Goal: Task Accomplishment & Management: Manage account settings

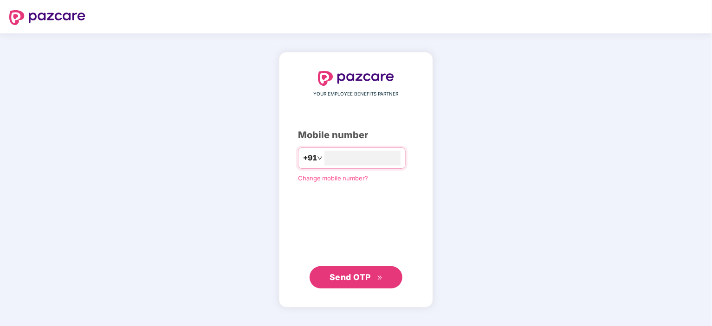
type input "**********"
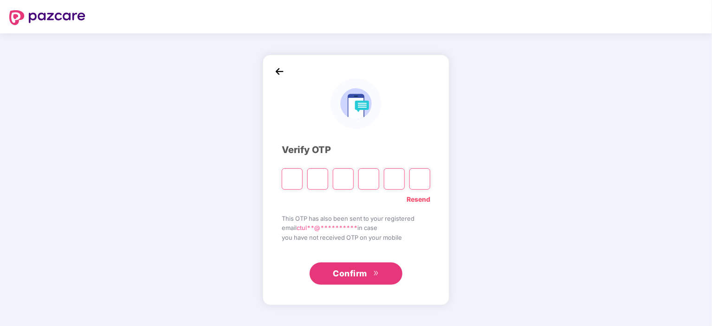
type input "*"
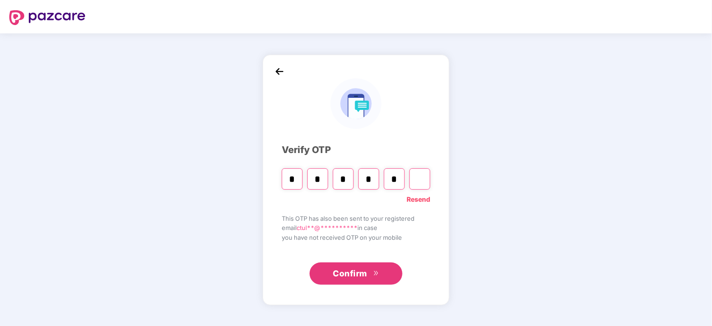
type input "*"
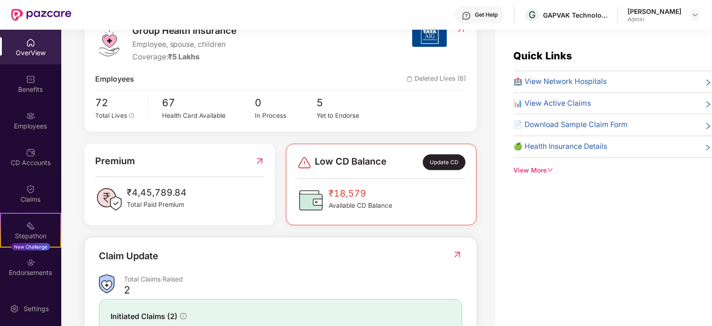
scroll to position [59, 0]
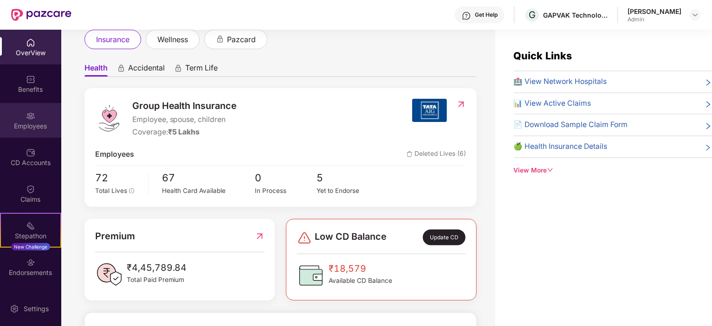
click at [38, 122] on div "Employees" at bounding box center [30, 126] width 61 height 9
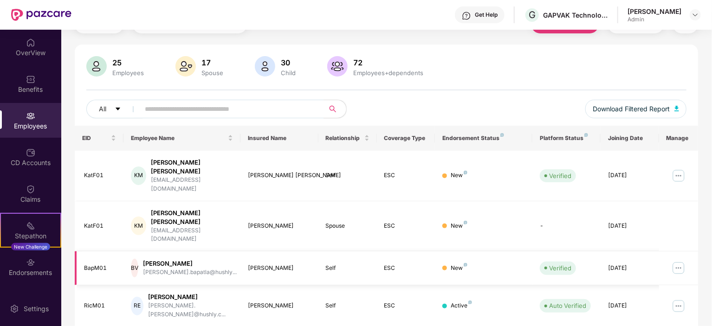
scroll to position [93, 0]
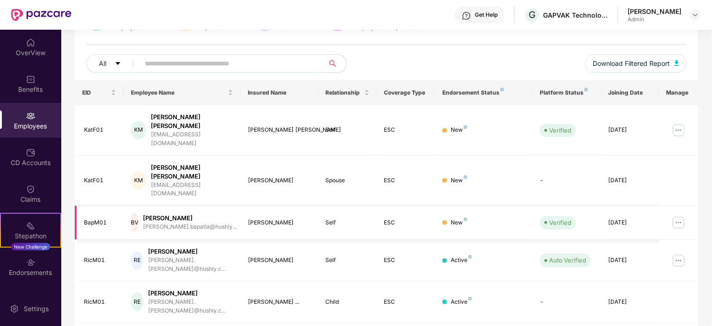
click at [455, 218] on div "New" at bounding box center [458, 222] width 17 height 9
click at [677, 123] on img at bounding box center [678, 130] width 15 height 15
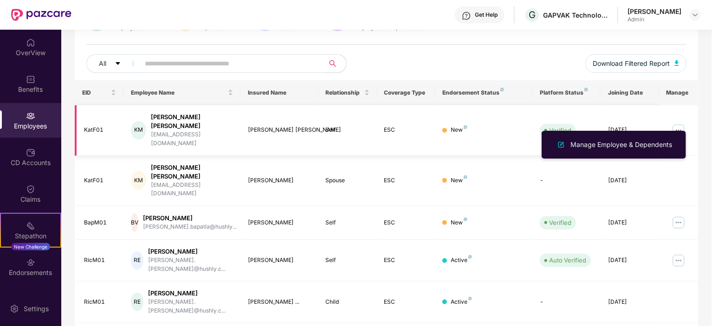
click at [419, 126] on div "ESC" at bounding box center [406, 130] width 44 height 9
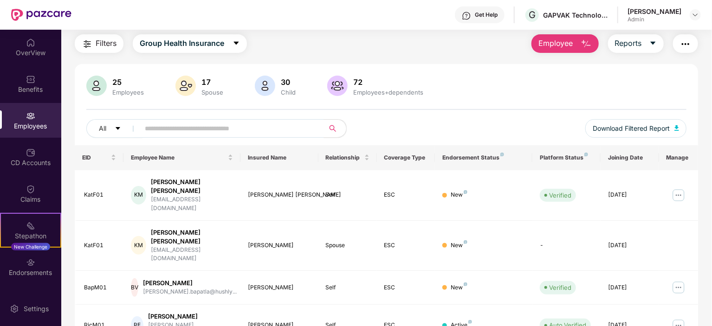
scroll to position [0, 0]
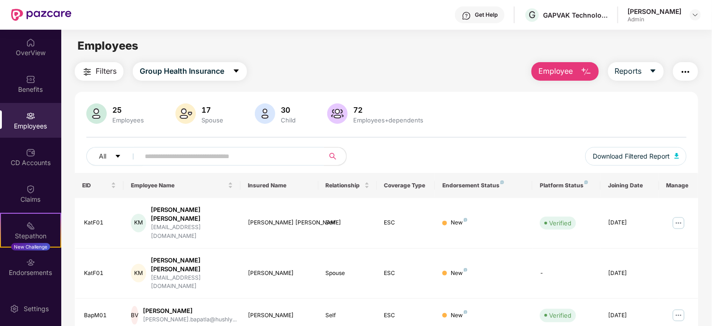
click at [173, 156] on input "text" at bounding box center [228, 156] width 167 height 14
click at [120, 155] on icon "caret-down" at bounding box center [118, 156] width 6 height 6
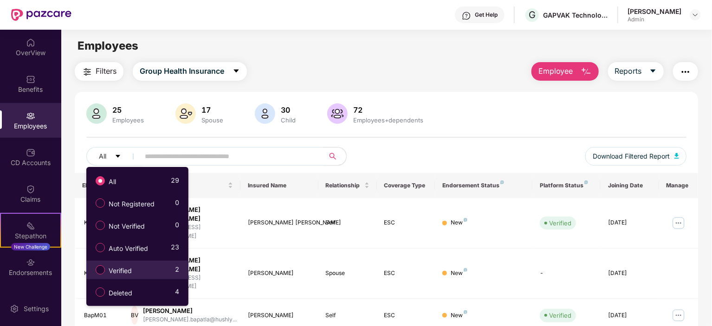
click at [128, 272] on span "Verified" at bounding box center [120, 271] width 31 height 10
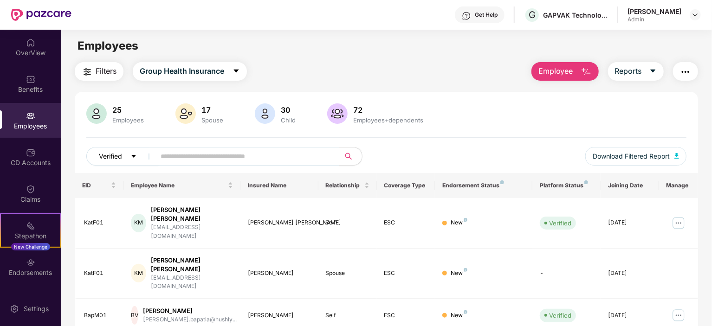
click at [134, 157] on icon "caret-down" at bounding box center [133, 156] width 5 height 3
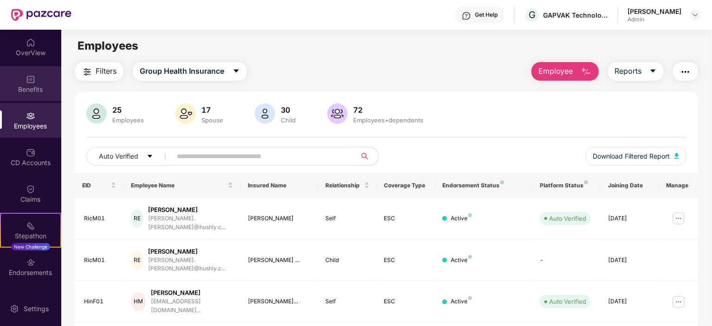
click at [39, 87] on div "Benefits" at bounding box center [30, 89] width 61 height 9
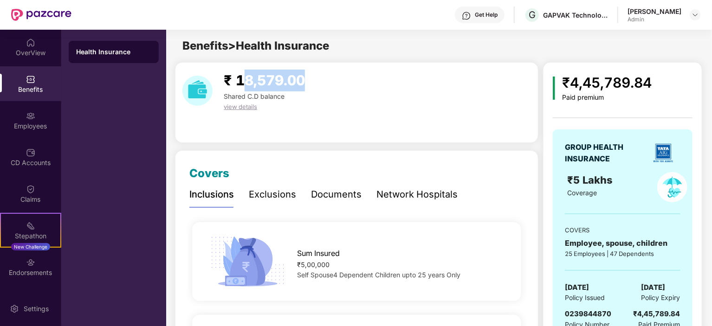
drag, startPoint x: 239, startPoint y: 78, endPoint x: 325, endPoint y: 77, distance: 85.8
click at [325, 77] on div "₹ 18,579.00 Shared C.D balance view details" at bounding box center [357, 91] width 356 height 42
click at [344, 90] on div "₹ 18,579.00 Shared C.D balance view details" at bounding box center [357, 91] width 356 height 42
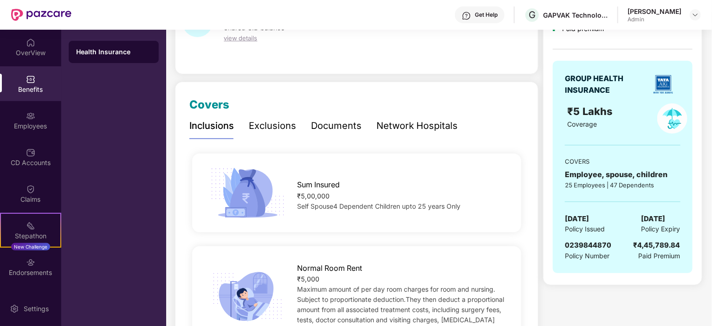
scroll to position [93, 0]
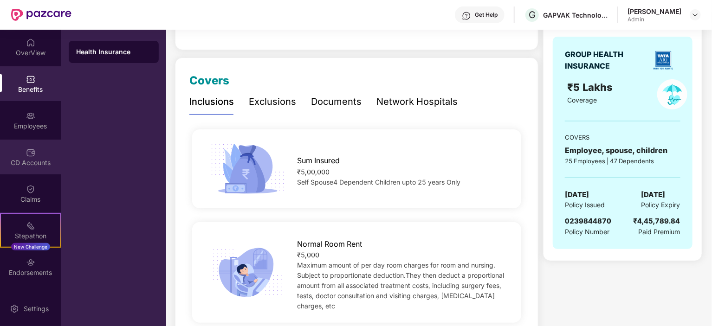
click at [31, 164] on div "CD Accounts" at bounding box center [30, 162] width 61 height 9
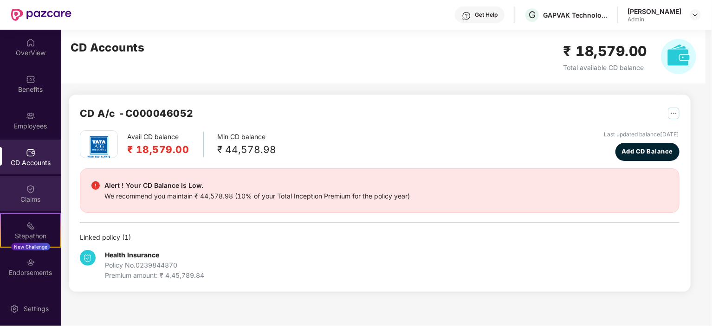
click at [36, 196] on div "Claims" at bounding box center [30, 199] width 61 height 9
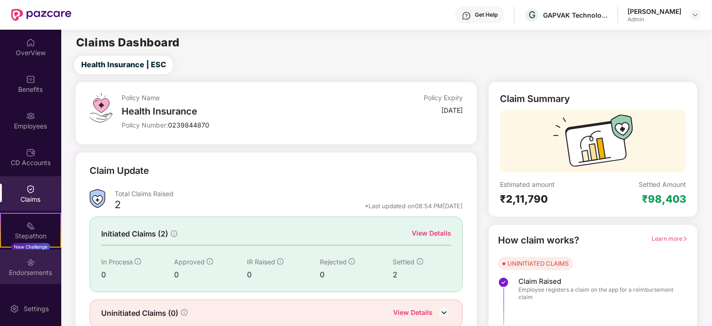
click at [35, 258] on div "Endorsements" at bounding box center [30, 267] width 61 height 35
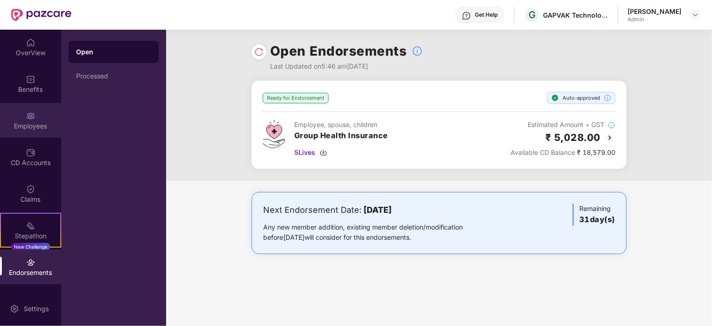
click at [31, 116] on img at bounding box center [30, 115] width 9 height 9
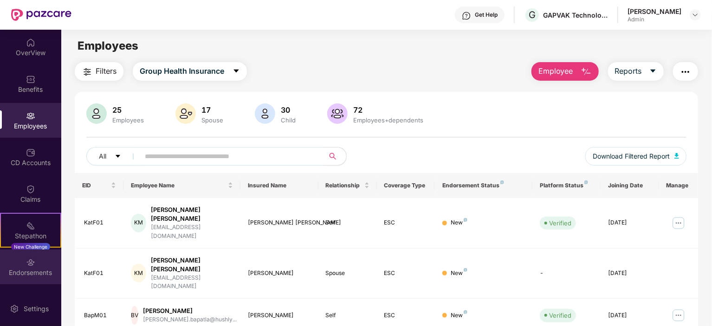
click at [33, 259] on div "Endorsements" at bounding box center [30, 267] width 61 height 35
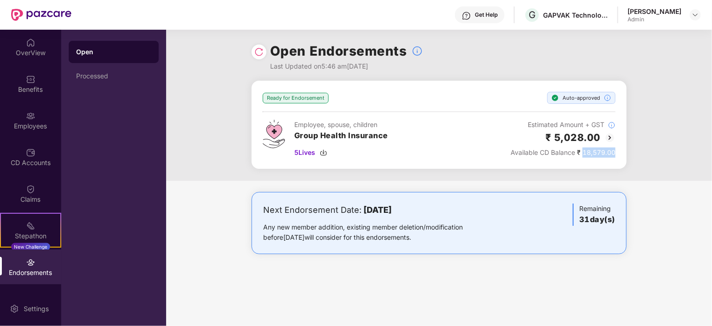
drag, startPoint x: 583, startPoint y: 153, endPoint x: 623, endPoint y: 153, distance: 40.8
click at [623, 153] on div "Ready for Endorsement Auto-approved Employee, spouse, children Group Health Ins…" at bounding box center [438, 125] width 375 height 88
click at [440, 153] on div "Employee, spouse, children Group Health Insurance 5 Lives Estimated Amount + GS…" at bounding box center [439, 139] width 353 height 38
click at [351, 65] on div "Last Updated on 5:46 am[DATE]" at bounding box center [346, 66] width 153 height 10
drag, startPoint x: 269, startPoint y: 67, endPoint x: 398, endPoint y: 66, distance: 129.0
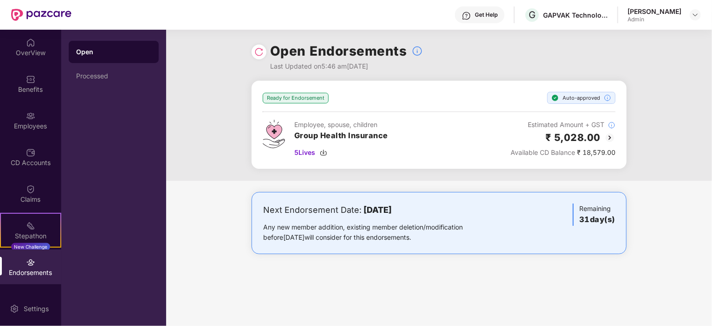
click at [398, 66] on div "Open Endorsements Last Updated on 5:46 am[DATE]" at bounding box center [438, 55] width 375 height 51
click at [310, 151] on span "5 Lives" at bounding box center [304, 153] width 21 height 10
click at [216, 173] on div "Ready for Endorsement Auto-approved Employee, spouse, children Group Health Ins…" at bounding box center [439, 131] width 546 height 100
drag, startPoint x: 359, startPoint y: 208, endPoint x: 451, endPoint y: 211, distance: 91.4
click at [451, 211] on div "Next Endorsement Date: [DATE]" at bounding box center [377, 210] width 229 height 13
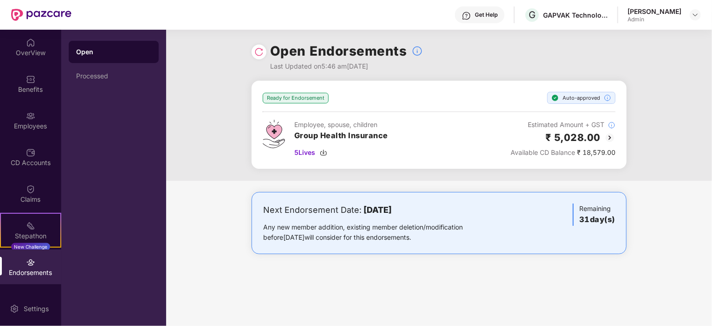
click at [327, 173] on div "Ready for Endorsement Auto-approved Employee, spouse, children Group Health Ins…" at bounding box center [439, 131] width 546 height 100
drag, startPoint x: 263, startPoint y: 228, endPoint x: 451, endPoint y: 233, distance: 187.9
click at [452, 233] on div "Any new member addition, existing member deletion/modification before [DATE] wi…" at bounding box center [377, 232] width 229 height 20
click at [31, 50] on div "OverView" at bounding box center [30, 52] width 61 height 9
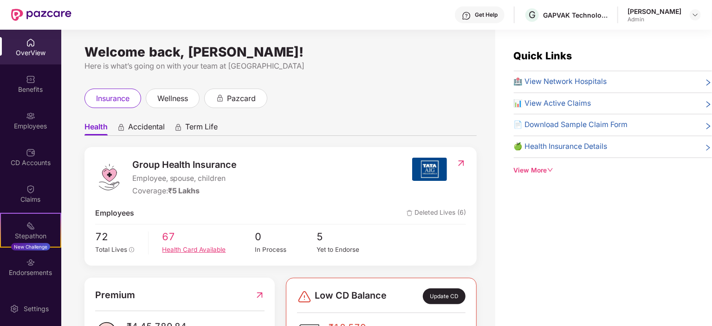
click at [173, 246] on div "Health Card Available" at bounding box center [208, 250] width 93 height 10
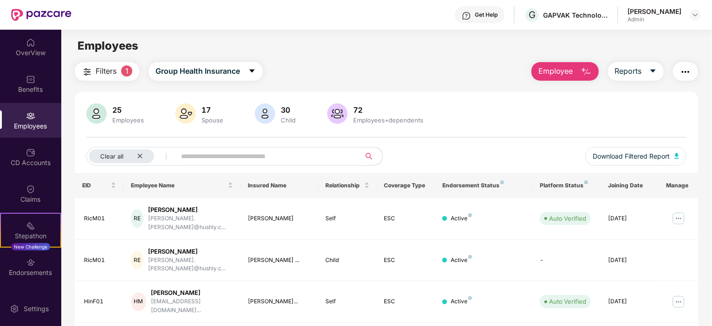
click at [126, 69] on span "1" at bounding box center [126, 70] width 11 height 11
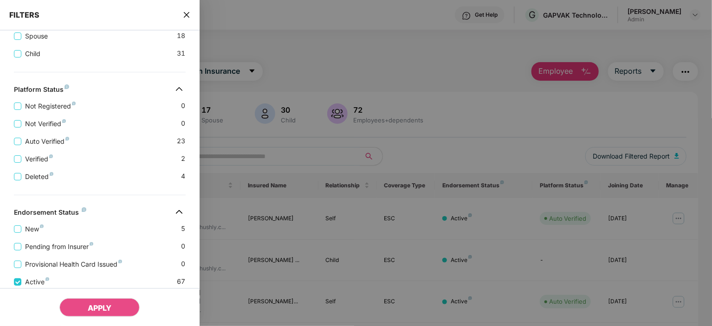
scroll to position [227, 0]
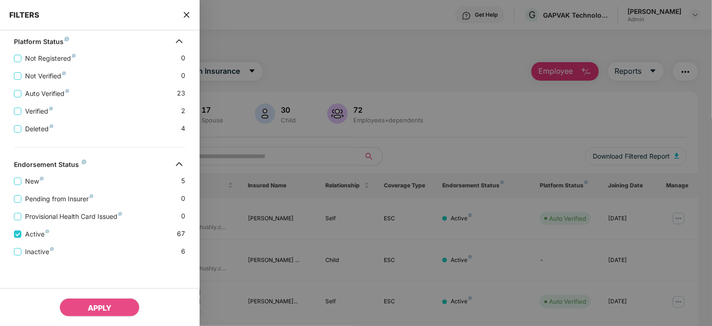
click at [126, 252] on div "Inactive 6" at bounding box center [100, 248] width 172 height 18
click at [45, 252] on span "Inactive" at bounding box center [39, 252] width 36 height 10
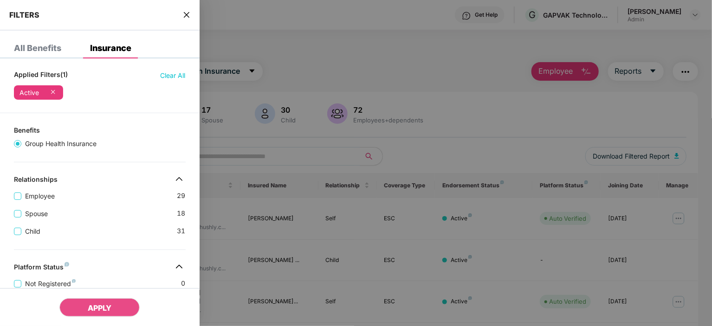
scroll to position [0, 0]
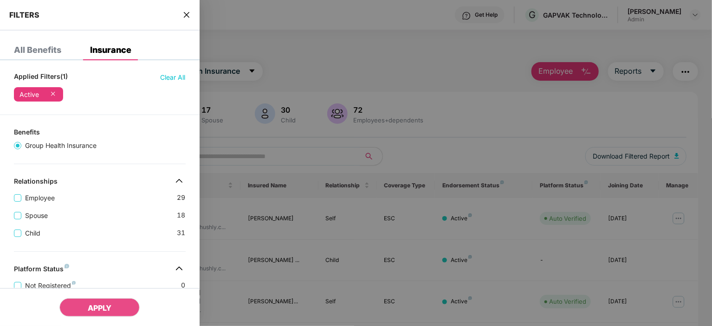
click at [182, 15] on div "FILTERS" at bounding box center [99, 15] width 199 height 31
click at [183, 13] on icon "close" at bounding box center [186, 14] width 7 height 7
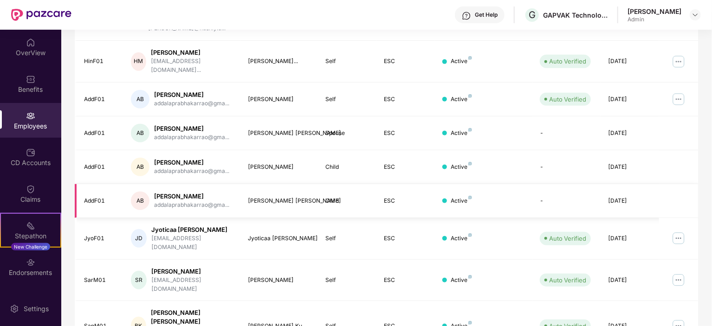
scroll to position [243, 0]
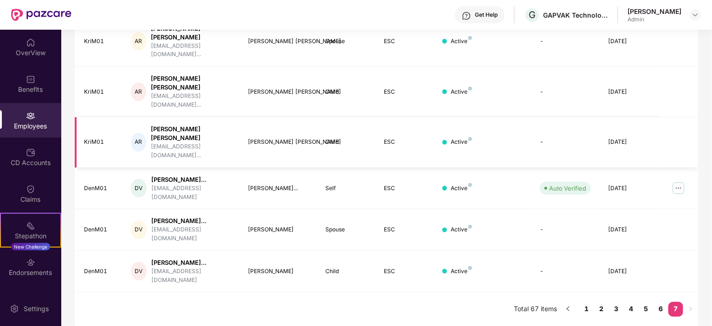
scroll to position [141, 0]
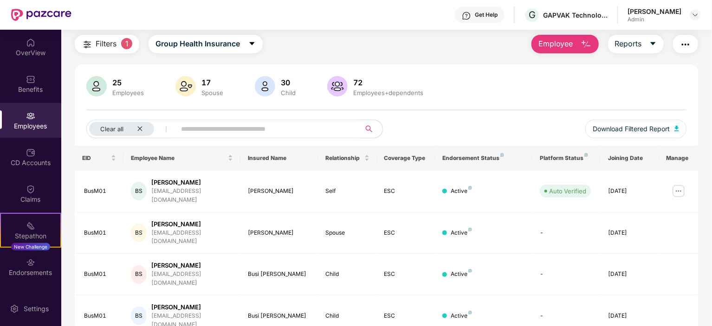
scroll to position [0, 0]
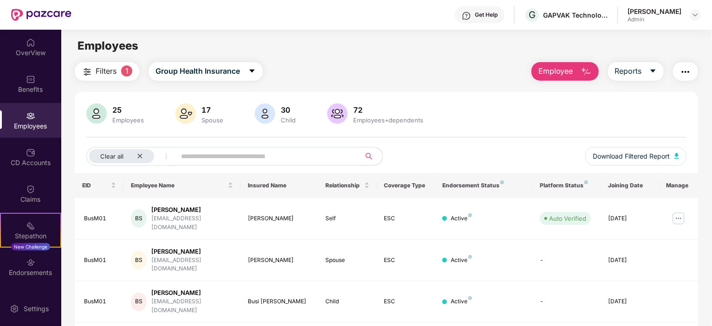
click at [253, 151] on input "text" at bounding box center [264, 156] width 167 height 14
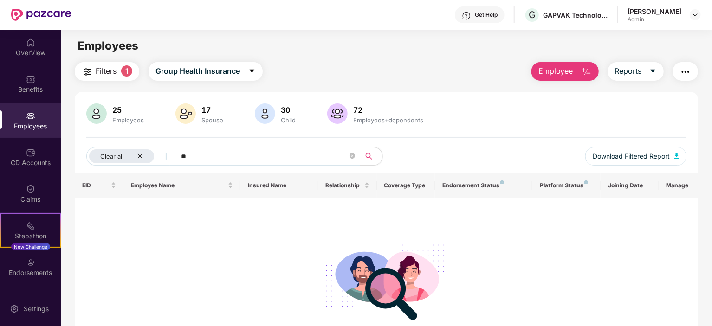
type input "*"
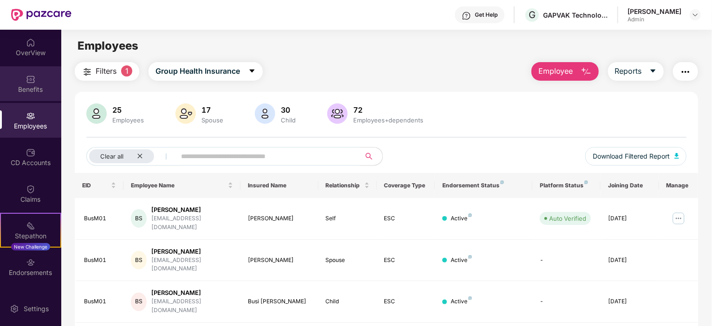
click at [24, 81] on div "Benefits" at bounding box center [30, 83] width 61 height 35
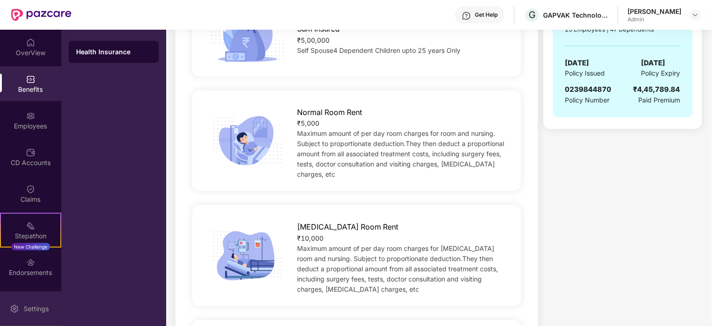
scroll to position [278, 0]
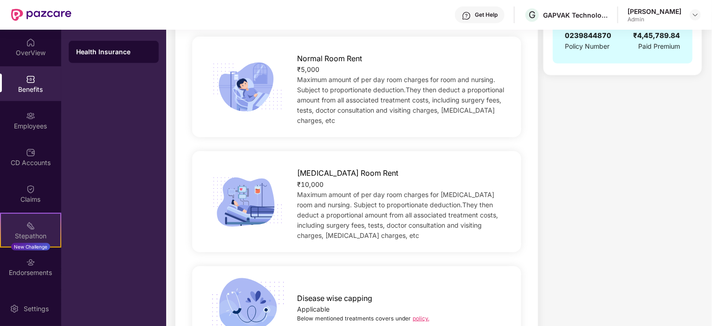
click at [38, 229] on div "Stepathon New Challenge" at bounding box center [30, 230] width 61 height 35
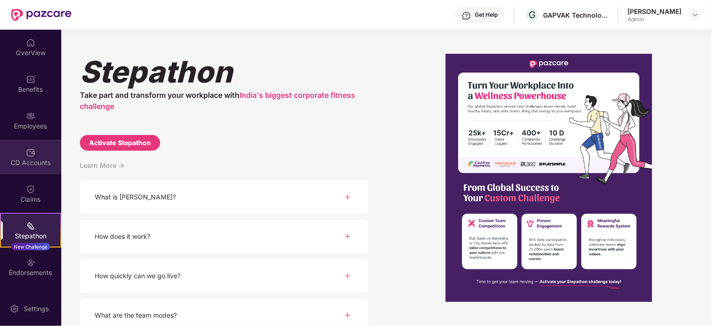
click at [30, 159] on div "CD Accounts" at bounding box center [30, 162] width 61 height 9
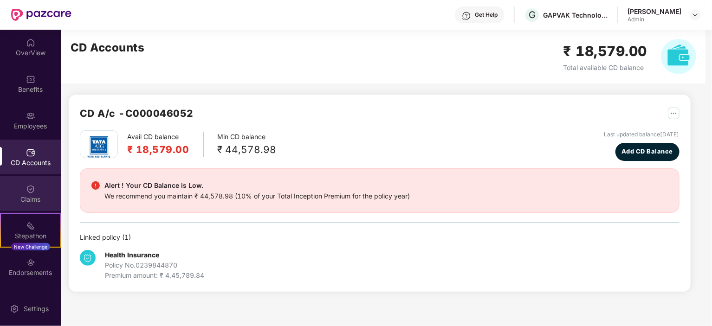
click at [30, 185] on img at bounding box center [30, 189] width 9 height 9
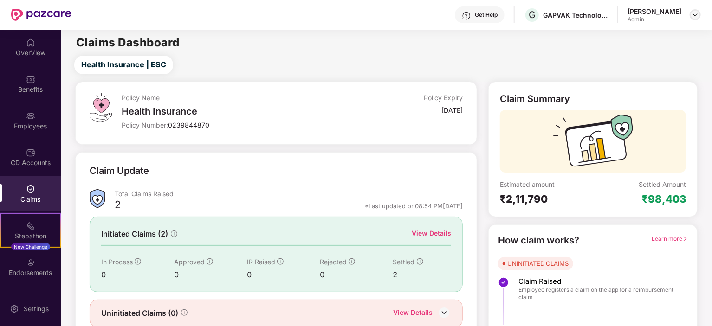
click at [698, 14] on img at bounding box center [694, 14] width 7 height 7
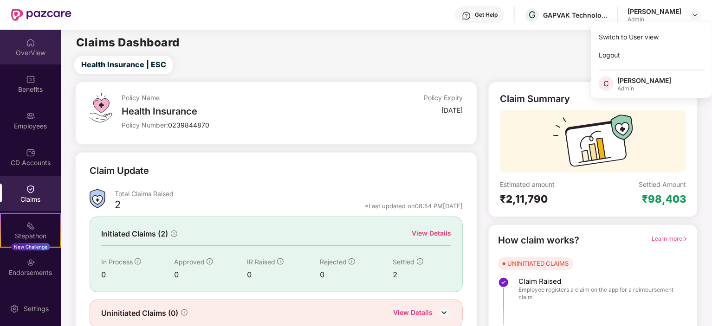
click at [32, 55] on div "OverView" at bounding box center [30, 52] width 61 height 9
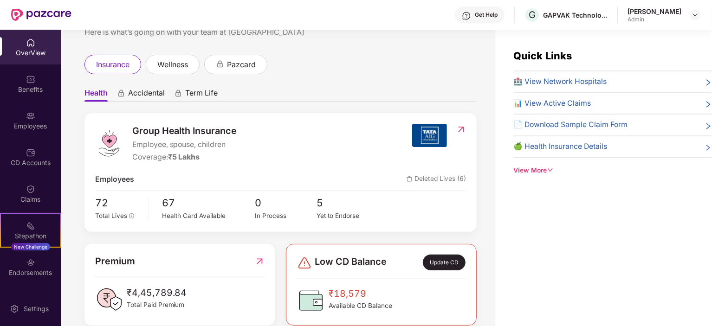
scroll to position [139, 0]
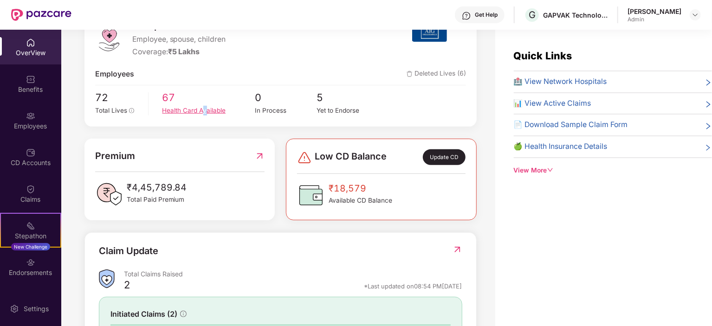
click at [205, 108] on div "Health Card Available" at bounding box center [208, 111] width 93 height 10
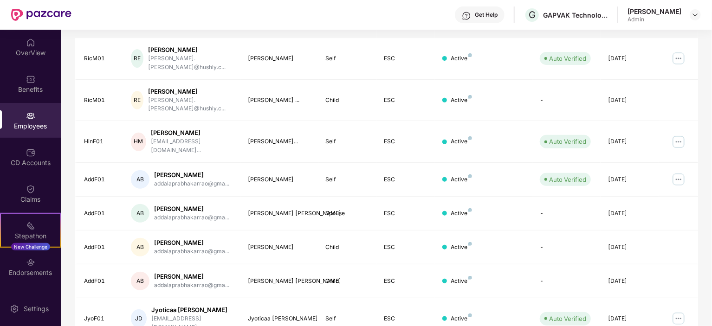
scroll to position [232, 0]
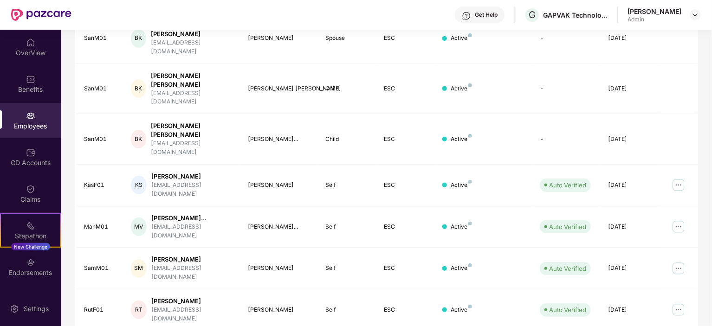
scroll to position [250, 0]
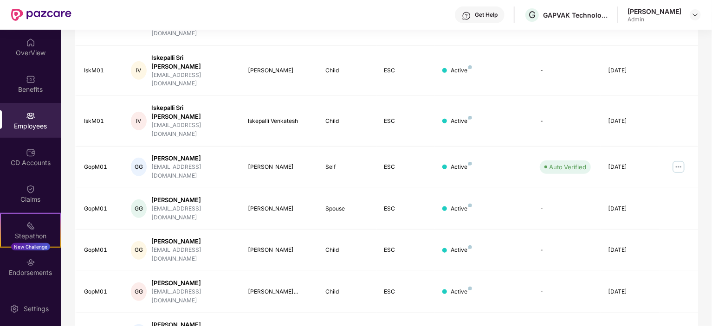
scroll to position [243, 0]
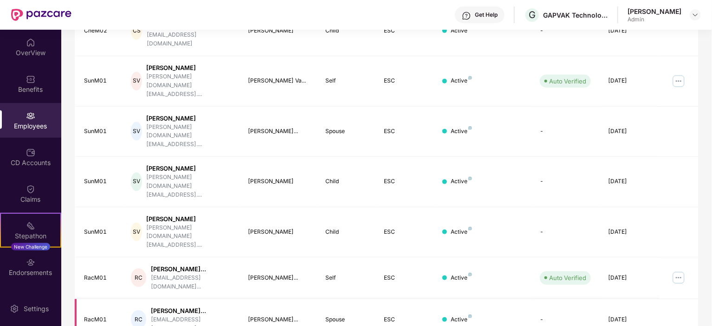
scroll to position [274, 0]
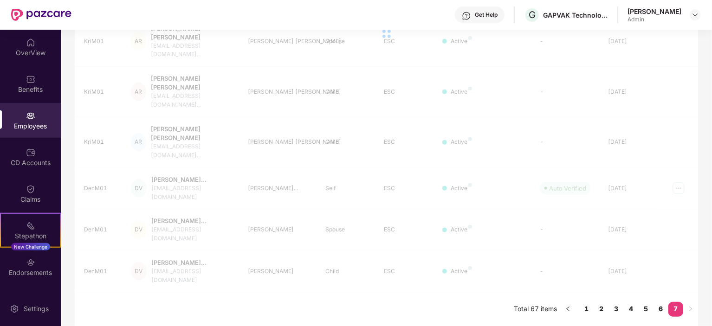
scroll to position [141, 0]
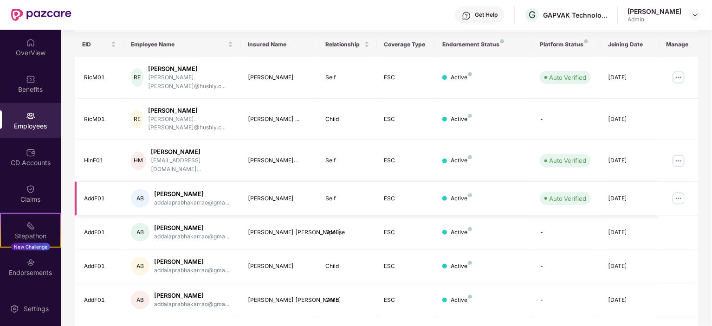
scroll to position [0, 0]
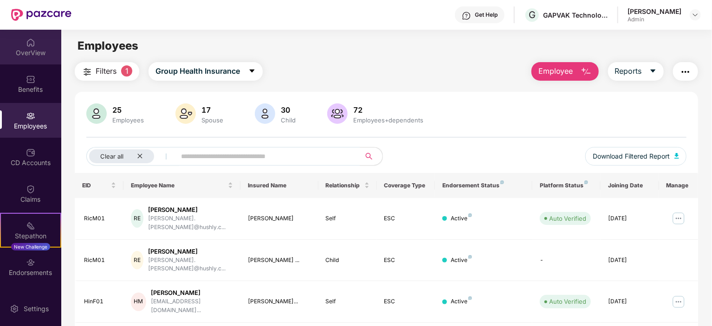
click at [30, 46] on img at bounding box center [30, 42] width 9 height 9
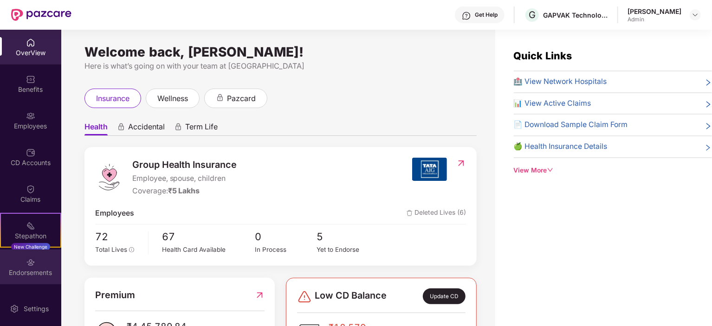
click at [33, 263] on div "Endorsements" at bounding box center [30, 267] width 61 height 35
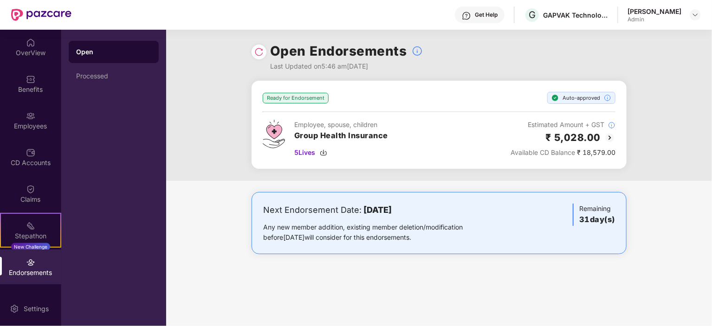
click at [273, 96] on div "Ready for Endorsement" at bounding box center [296, 98] width 66 height 11
click at [367, 92] on div "Ready for Endorsement Auto-approved" at bounding box center [439, 98] width 353 height 12
drag, startPoint x: 261, startPoint y: 207, endPoint x: 460, endPoint y: 237, distance: 201.7
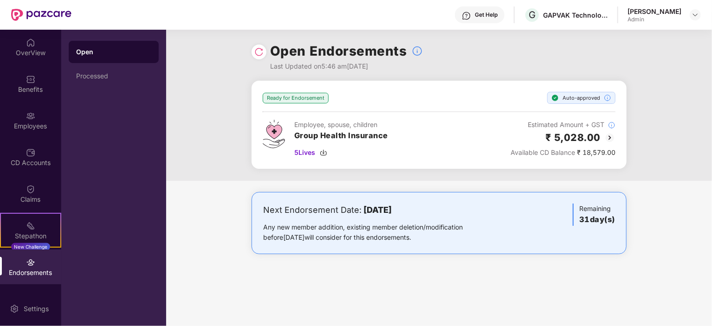
click at [459, 248] on div "Next Endorsement Date: [DATE] Any new member addition, existing member deletion…" at bounding box center [438, 223] width 375 height 62
click at [465, 206] on div "Next Endorsement Date: [DATE]" at bounding box center [377, 210] width 229 height 13
drag, startPoint x: 264, startPoint y: 209, endPoint x: 445, endPoint y: 204, distance: 180.5
click at [445, 204] on div "Next Endorsement Date: [DATE]" at bounding box center [377, 210] width 229 height 13
click at [401, 224] on div "Any new member addition, existing member deletion/modification before [DATE] wi…" at bounding box center [377, 232] width 229 height 20
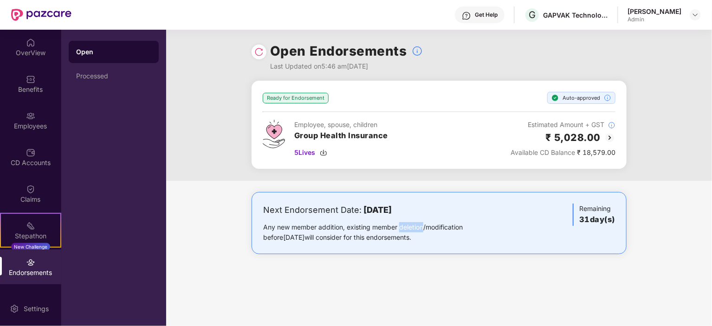
click at [401, 224] on div "Any new member addition, existing member deletion/modification before [DATE] wi…" at bounding box center [377, 232] width 229 height 20
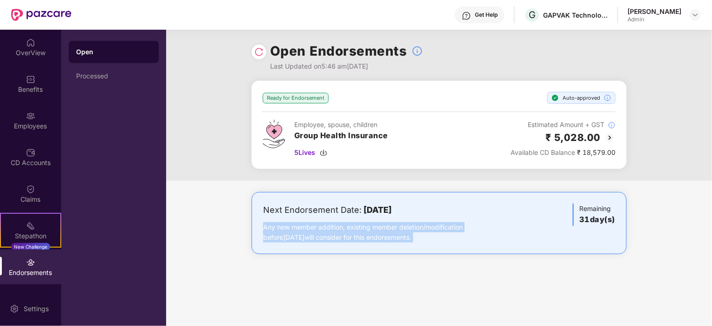
click at [401, 224] on div "Any new member addition, existing member deletion/modification before [DATE] wi…" at bounding box center [377, 232] width 229 height 20
click at [287, 235] on div "Any new member addition, existing member deletion/modification before [DATE] wi…" at bounding box center [377, 232] width 229 height 20
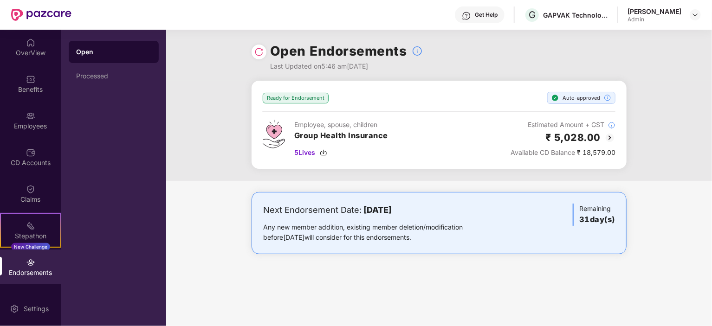
click at [287, 235] on div "Any new member addition, existing member deletion/modification before [DATE] wi…" at bounding box center [377, 232] width 229 height 20
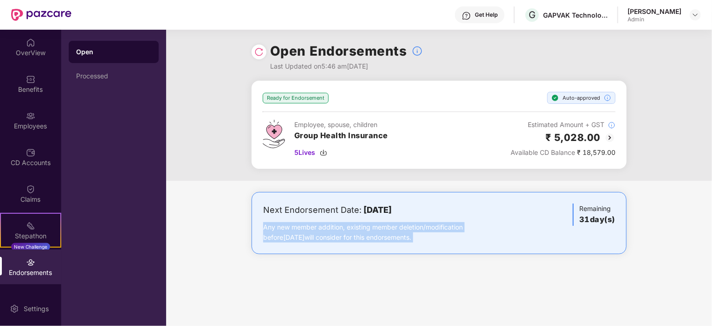
click at [287, 235] on div "Any new member addition, existing member deletion/modification before [DATE] wi…" at bounding box center [377, 232] width 229 height 20
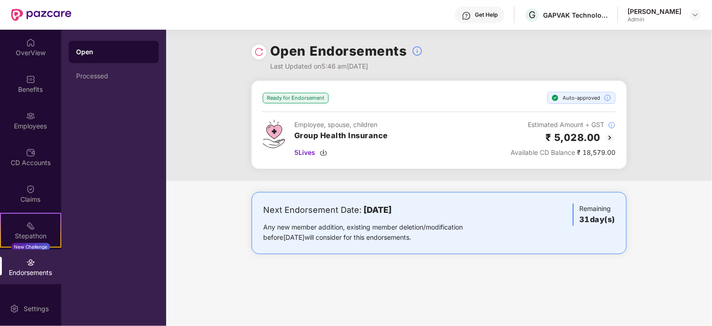
click at [511, 152] on span "Available CD Balance" at bounding box center [542, 152] width 64 height 8
click at [506, 154] on div "Employee, spouse, children Group Health Insurance 5 Lives Estimated Amount + GS…" at bounding box center [439, 139] width 353 height 38
drag, startPoint x: 509, startPoint y: 153, endPoint x: 618, endPoint y: 145, distance: 109.8
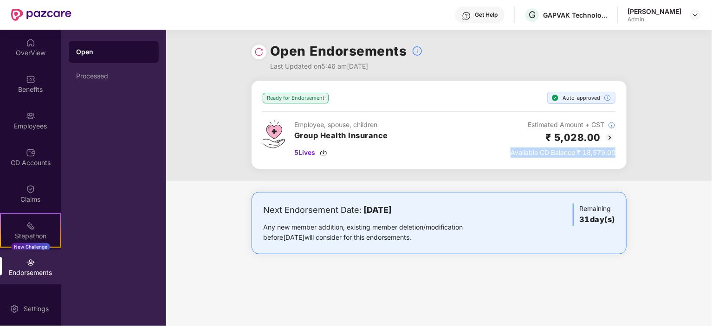
click at [618, 145] on div "Ready for Endorsement Auto-approved Employee, spouse, children Group Health Ins…" at bounding box center [438, 125] width 375 height 88
click at [577, 98] on div "Auto-approved" at bounding box center [581, 98] width 68 height 12
drag, startPoint x: 382, startPoint y: 97, endPoint x: 369, endPoint y: 90, distance: 14.5
click at [382, 97] on div "Ready for Endorsement Auto-approved" at bounding box center [439, 98] width 353 height 12
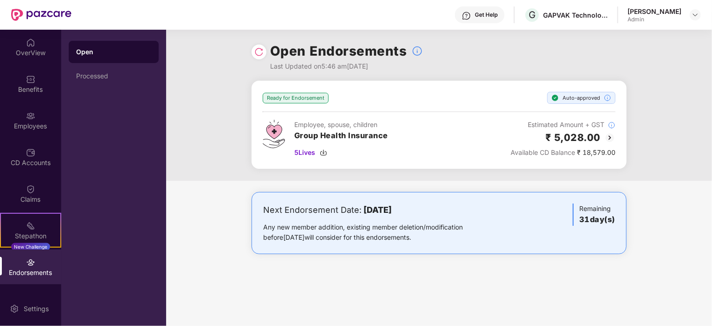
click at [475, 16] on div "Get Help" at bounding box center [486, 14] width 23 height 7
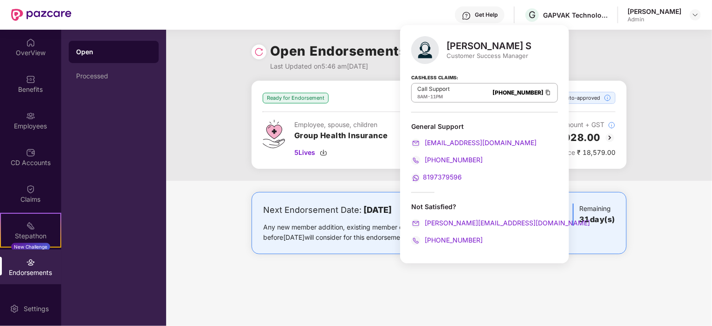
click at [295, 123] on div "Employee, spouse, children" at bounding box center [341, 125] width 94 height 10
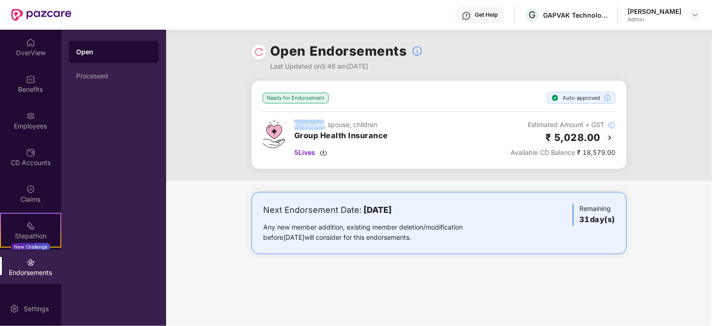
click at [295, 123] on div "Employee, spouse, children" at bounding box center [341, 125] width 94 height 10
click at [303, 135] on h3 "Group Health Insurance" at bounding box center [341, 136] width 94 height 12
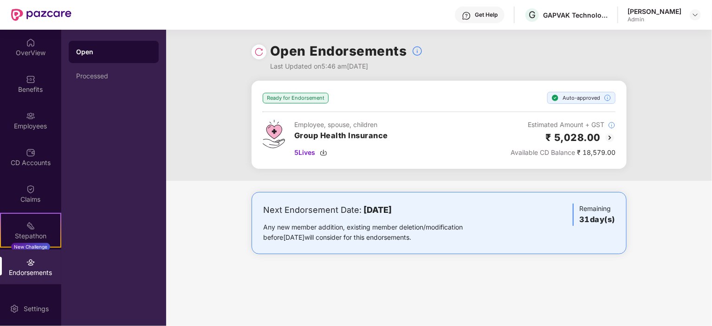
click at [296, 211] on div "Next Endorsement Date: [DATE]" at bounding box center [377, 210] width 229 height 13
click at [268, 227] on div "Any new member addition, existing member deletion/modification before [DATE] wi…" at bounding box center [377, 232] width 229 height 20
drag, startPoint x: 263, startPoint y: 227, endPoint x: 447, endPoint y: 234, distance: 184.3
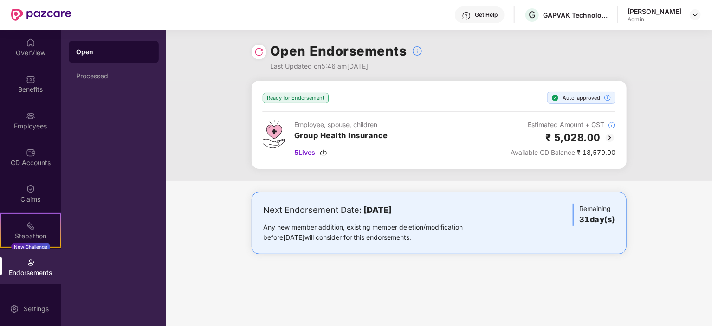
click at [447, 234] on div "Any new member addition, existing member deletion/modification before [DATE] wi…" at bounding box center [377, 232] width 229 height 20
click at [570, 97] on div "Auto-approved" at bounding box center [581, 98] width 68 height 12
click at [462, 128] on div "Employee, spouse, children Group Health Insurance 5 Lives Estimated Amount + GS…" at bounding box center [439, 139] width 353 height 38
click at [299, 66] on div "Last Updated on 5:46 am[DATE]" at bounding box center [346, 66] width 153 height 10
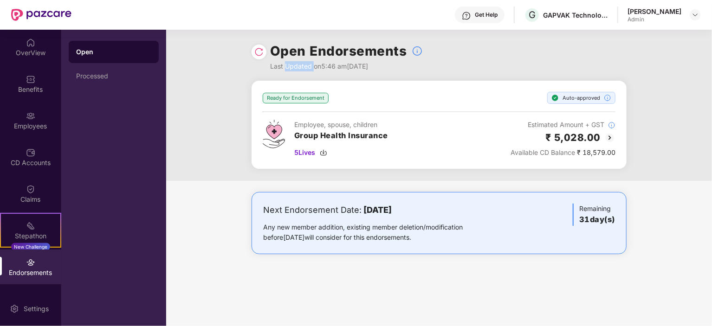
click at [299, 66] on div "Last Updated on 5:46 am[DATE]" at bounding box center [346, 66] width 153 height 10
click at [315, 66] on div "Last Updated on 5:46 am[DATE]" at bounding box center [346, 66] width 153 height 10
drag, startPoint x: 323, startPoint y: 64, endPoint x: 393, endPoint y: 63, distance: 69.6
click at [393, 63] on div "Last Updated on 5:46 am[DATE]" at bounding box center [346, 66] width 153 height 10
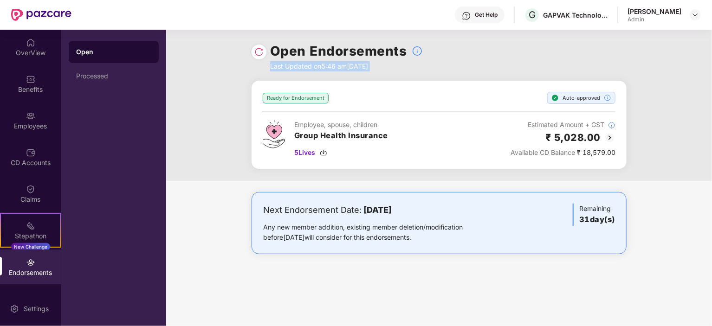
click at [393, 63] on div "Last Updated on 5:46 am[DATE]" at bounding box center [346, 66] width 153 height 10
click at [280, 211] on div "Next Endorsement Date: [DATE]" at bounding box center [377, 210] width 229 height 13
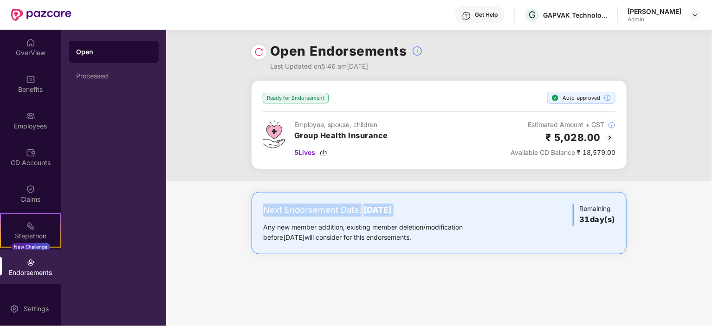
click at [280, 211] on div "Next Endorsement Date: [DATE]" at bounding box center [377, 210] width 229 height 13
click at [443, 135] on div "Employee, spouse, children Group Health Insurance 5 Lives Estimated Amount + GS…" at bounding box center [439, 139] width 353 height 38
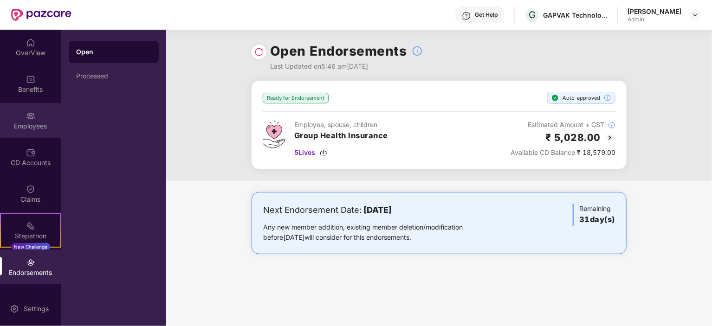
click at [23, 122] on div "Employees" at bounding box center [30, 126] width 61 height 9
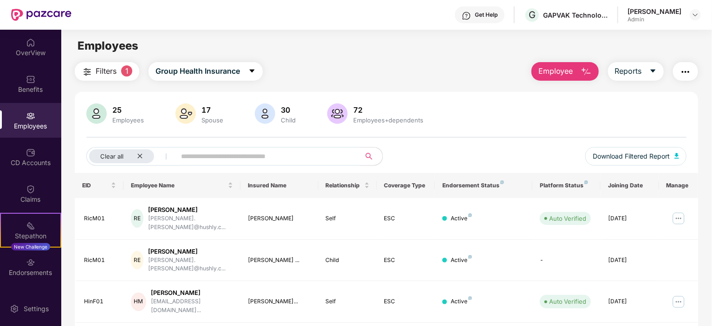
click at [359, 108] on div "72" at bounding box center [388, 109] width 74 height 9
click at [272, 155] on input "text" at bounding box center [264, 156] width 167 height 14
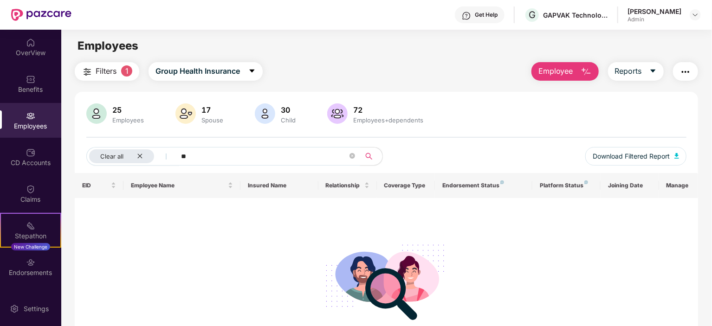
type input "*"
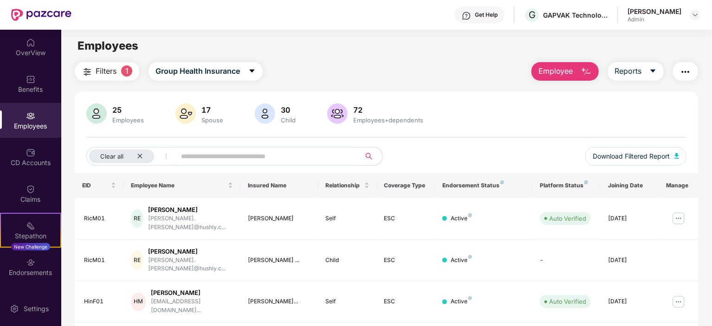
click at [37, 128] on div "Employees" at bounding box center [30, 126] width 61 height 9
click at [33, 116] on img at bounding box center [30, 115] width 9 height 9
click at [139, 155] on icon "close" at bounding box center [139, 156] width 5 height 5
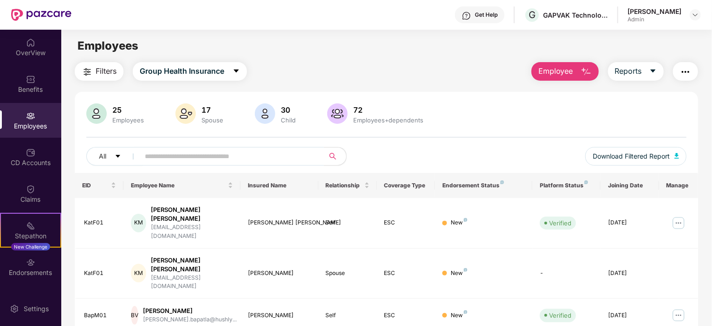
click at [142, 154] on span at bounding box center [229, 156] width 190 height 19
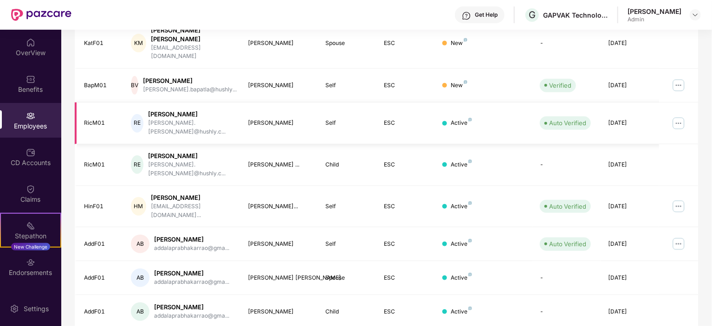
scroll to position [243, 0]
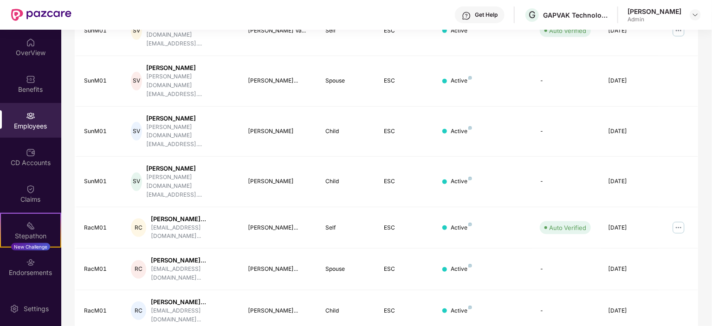
scroll to position [274, 0]
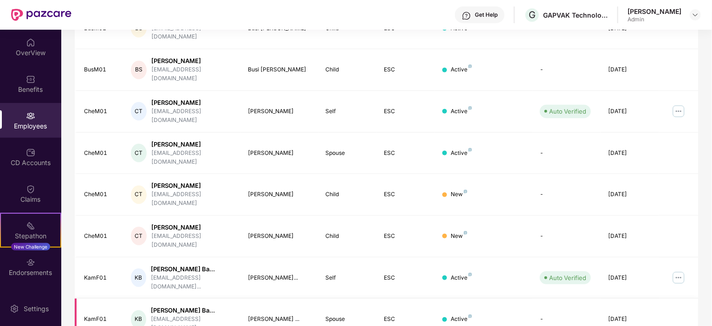
scroll to position [266, 0]
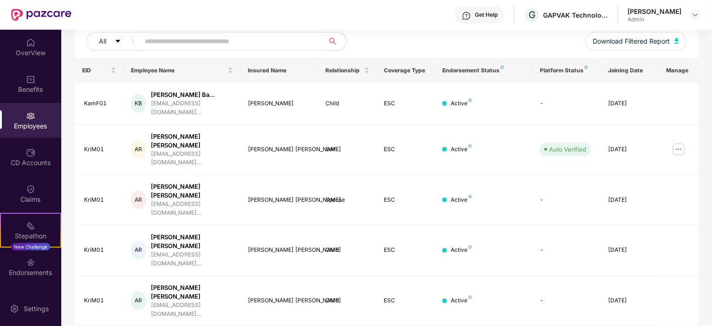
scroll to position [183, 0]
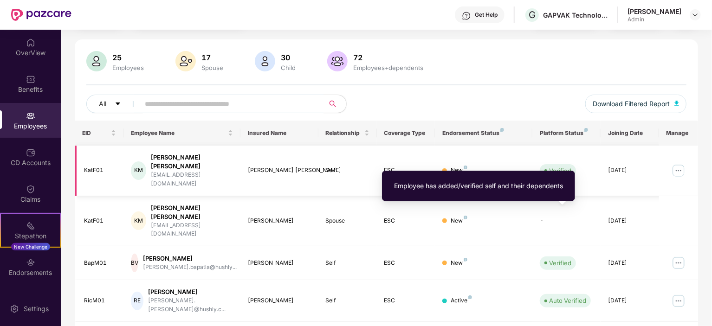
scroll to position [93, 0]
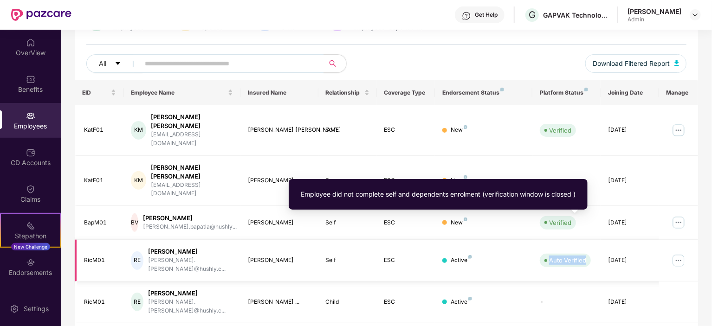
drag, startPoint x: 548, startPoint y: 222, endPoint x: 584, endPoint y: 222, distance: 35.7
click at [584, 256] on div "Auto Verified" at bounding box center [567, 260] width 37 height 9
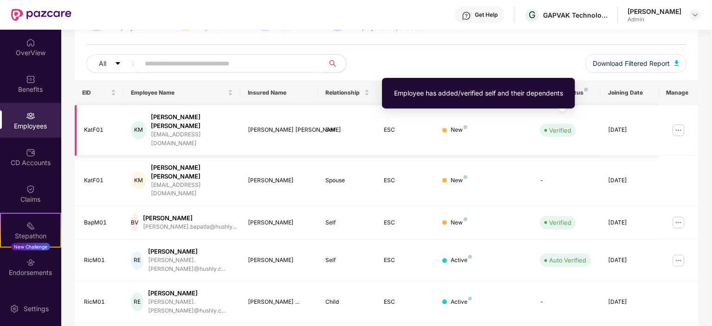
click at [552, 126] on div "Verified" at bounding box center [560, 130] width 22 height 9
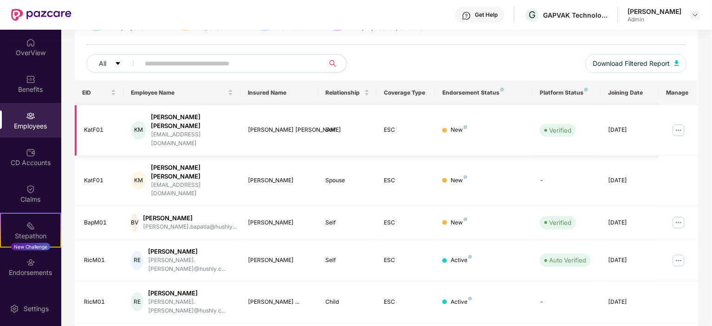
click at [618, 126] on div "[DATE]" at bounding box center [630, 130] width 44 height 9
click at [683, 123] on img at bounding box center [678, 130] width 15 height 15
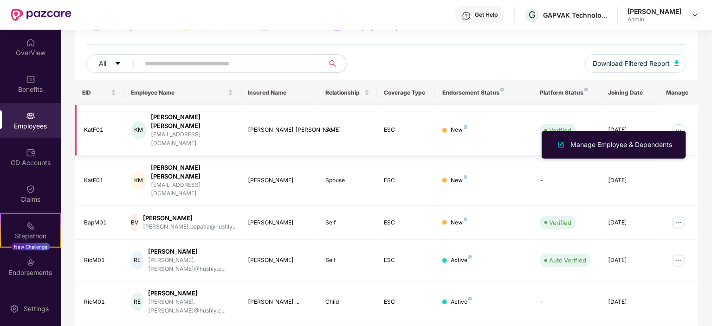
click at [490, 126] on td "New" at bounding box center [483, 130] width 97 height 51
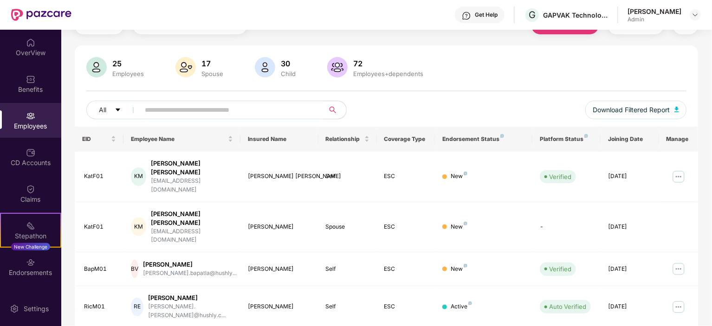
scroll to position [0, 0]
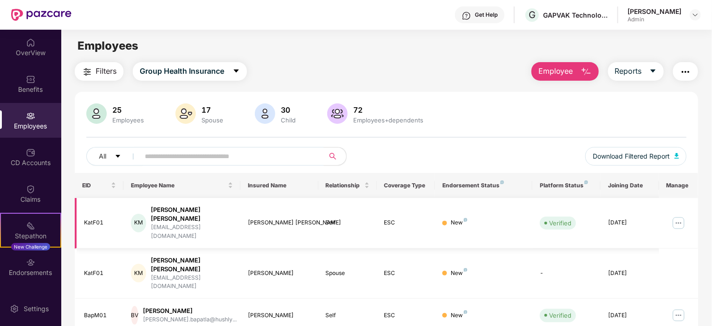
click at [95, 218] on div "KatF01" at bounding box center [100, 222] width 32 height 9
click at [92, 269] on div "KatF01" at bounding box center [100, 273] width 32 height 9
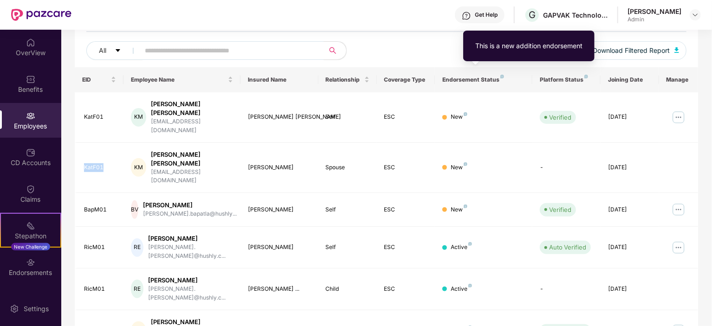
scroll to position [93, 0]
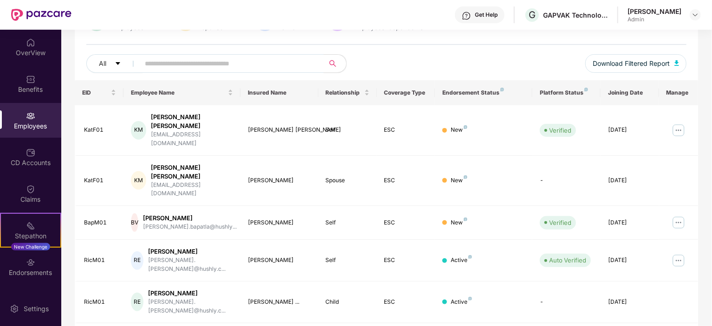
click at [475, 16] on div "Get Help" at bounding box center [486, 14] width 23 height 7
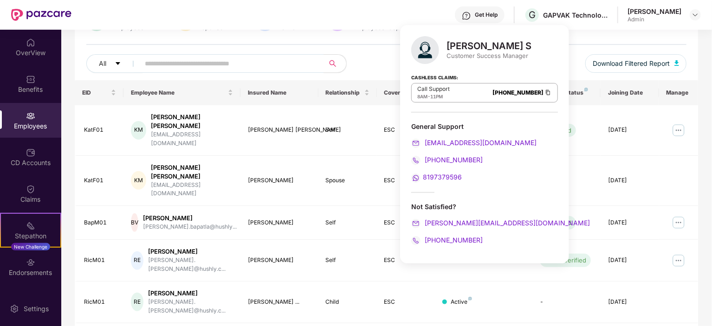
click at [362, 57] on div "All" at bounding box center [236, 63] width 300 height 19
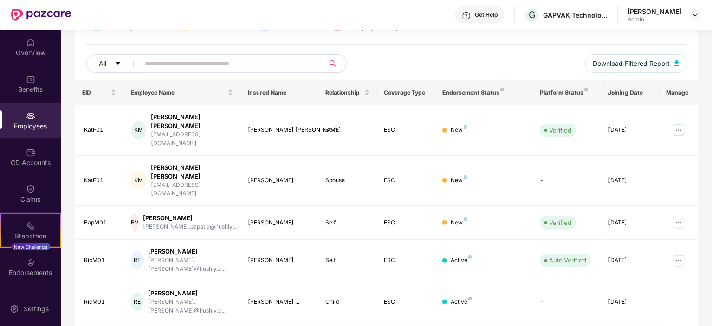
click at [475, 14] on div "Get Help" at bounding box center [486, 14] width 23 height 7
click at [484, 15] on div "Get Help" at bounding box center [486, 14] width 23 height 7
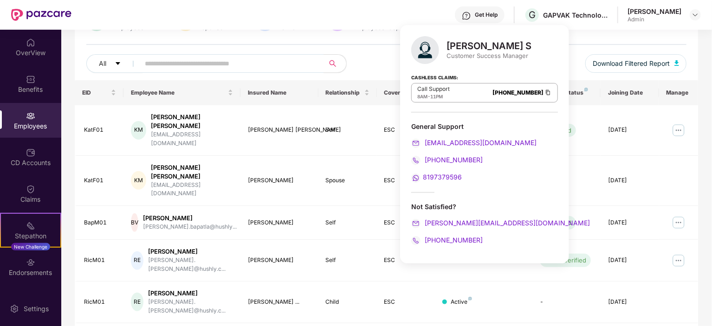
click at [438, 202] on div "Not Satisfied?" at bounding box center [484, 206] width 147 height 9
click at [445, 126] on div "General Support" at bounding box center [484, 126] width 147 height 9
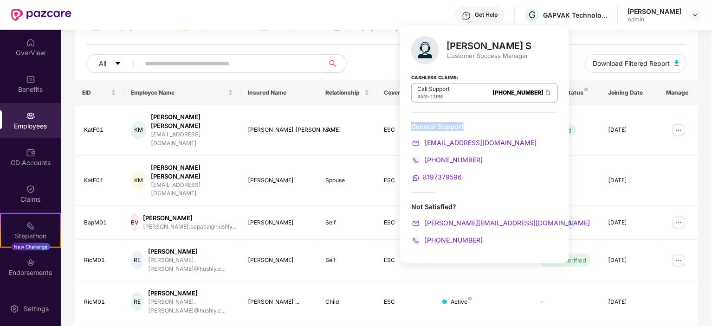
click at [445, 126] on div "General Support" at bounding box center [484, 126] width 147 height 9
click at [467, 57] on div "Customer Success Manager" at bounding box center [488, 55] width 85 height 8
click at [464, 73] on div "Cashless Claims: Call Support 8AM - 11PM [PHONE_NUMBER]" at bounding box center [484, 89] width 147 height 46
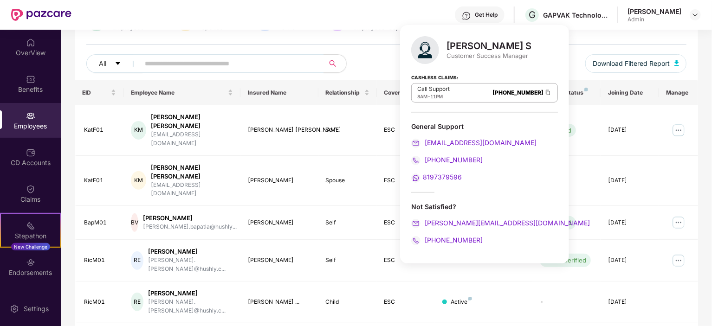
click at [354, 64] on div "All" at bounding box center [236, 63] width 300 height 19
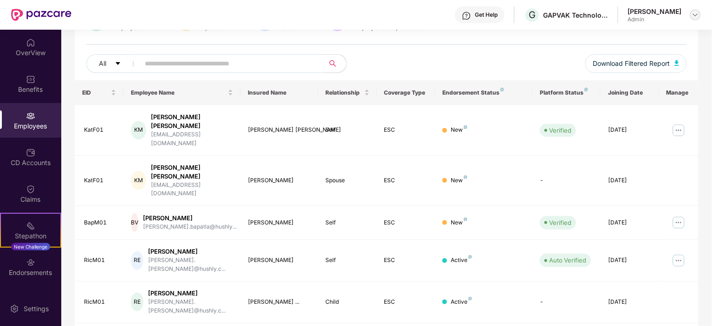
click at [690, 16] on div at bounding box center [694, 14] width 11 height 11
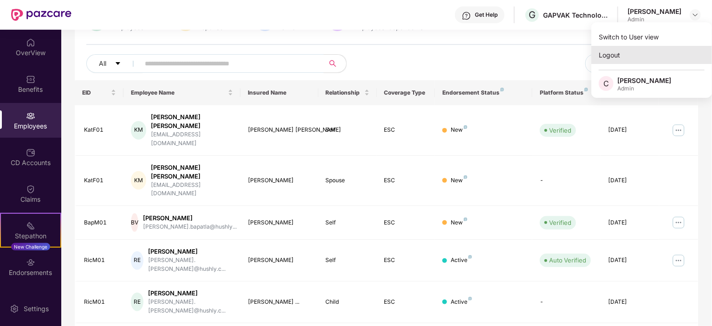
click at [616, 58] on div "Logout" at bounding box center [651, 55] width 121 height 18
